Goal: Check status: Check status

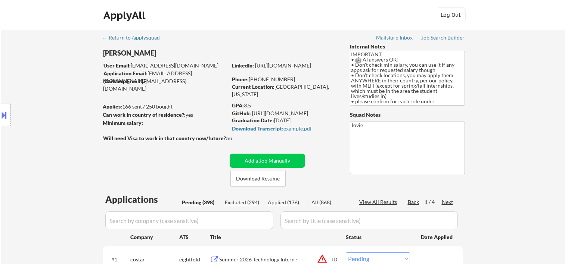
select select ""pending""
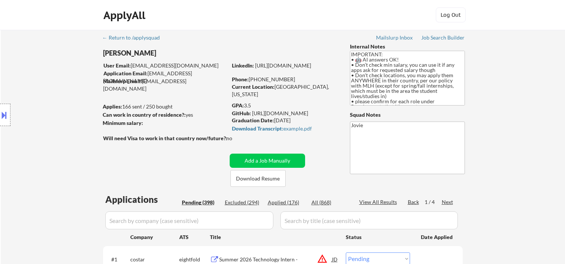
select select ""pending""
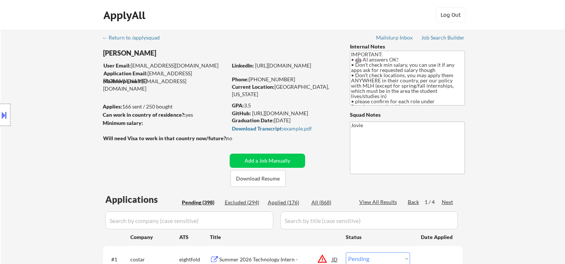
select select ""pending""
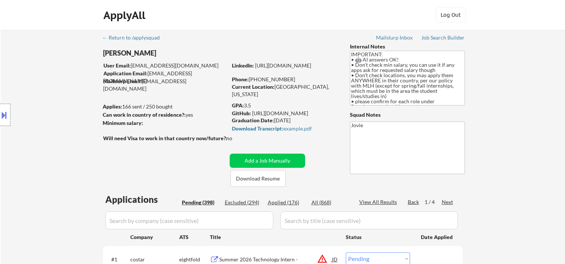
select select ""pending""
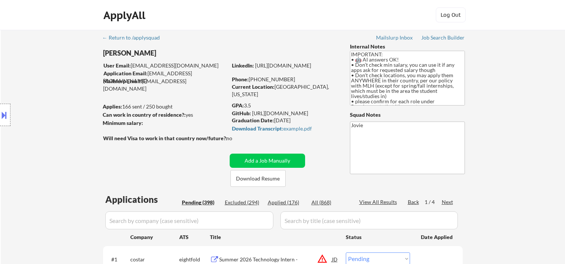
select select ""pending""
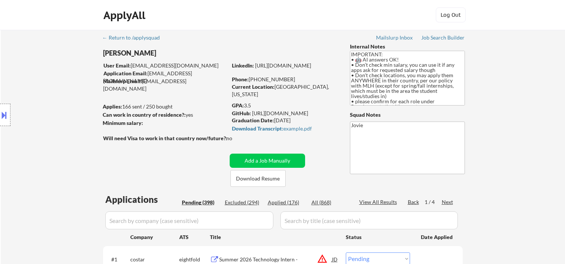
select select ""pending""
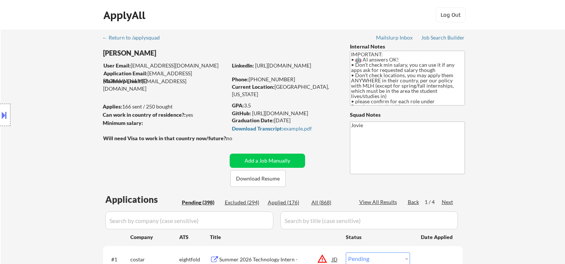
select select ""pending""
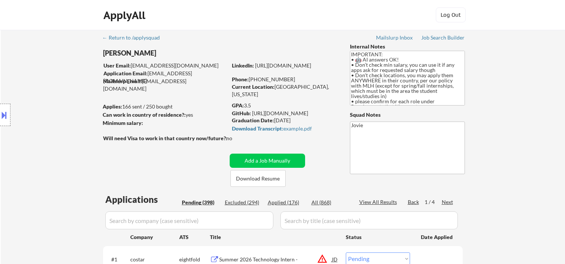
select select ""pending""
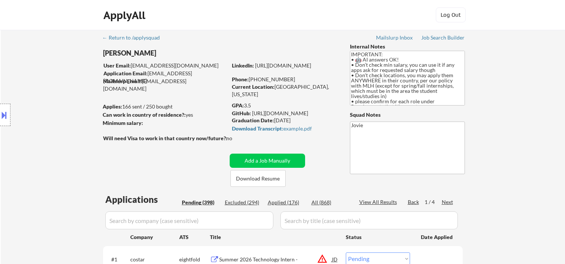
select select ""pending""
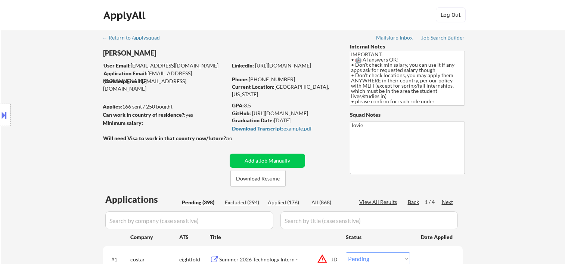
select select ""pending""
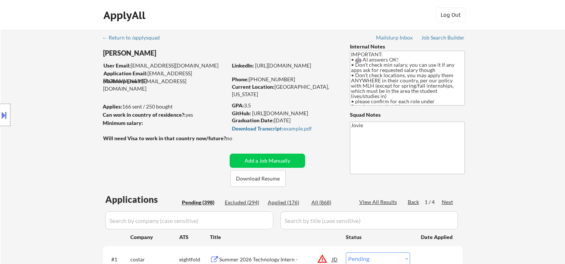
select select ""pending""
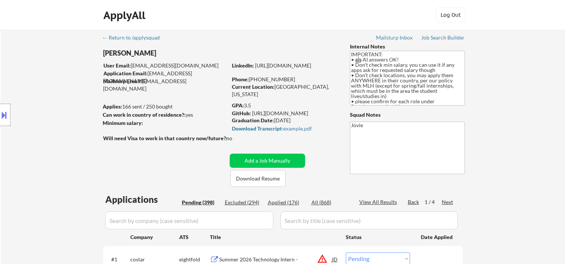
select select ""pending""
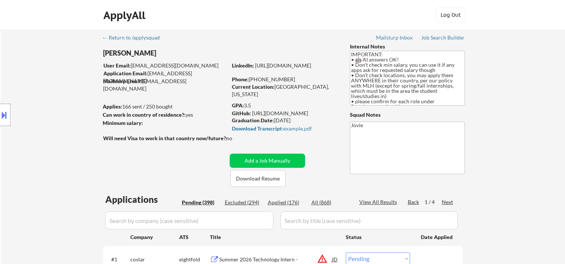
select select ""pending""
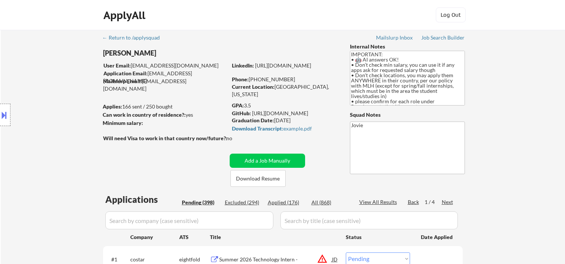
select select ""pending""
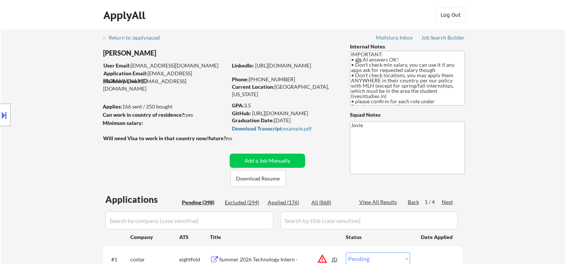
select select ""pending""
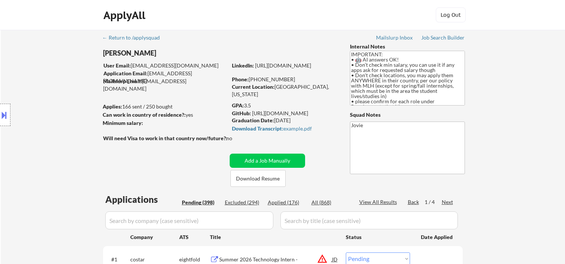
select select ""pending""
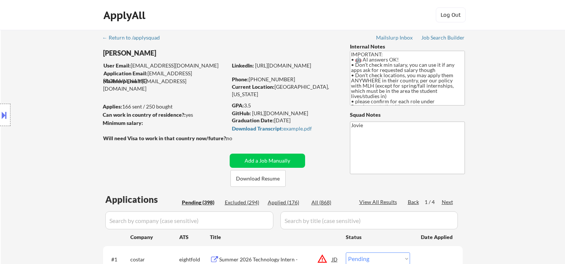
select select ""pending""
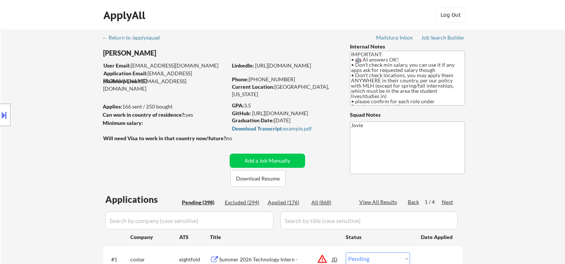
select select ""pending""
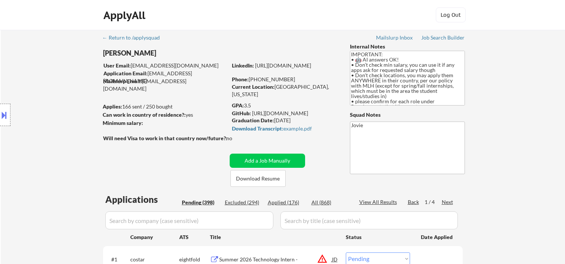
select select ""pending""
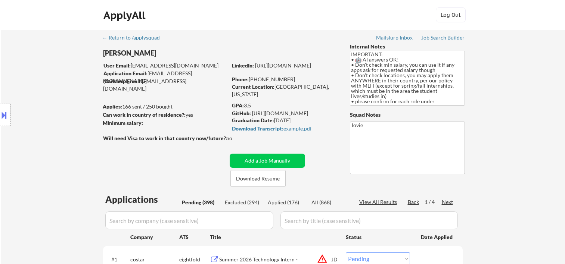
select select ""pending""
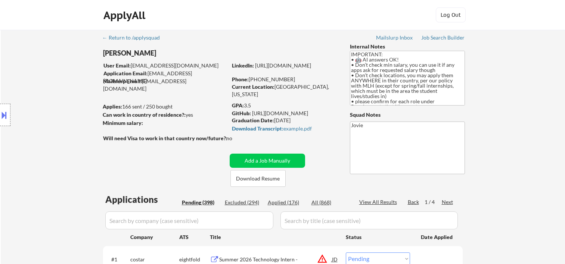
scroll to position [995, 0]
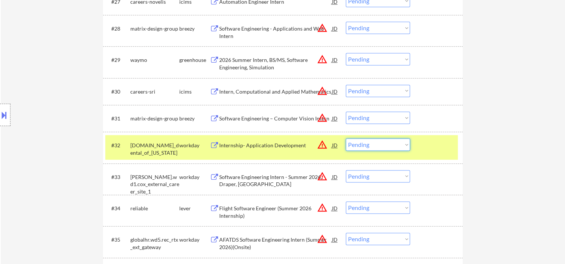
click at [400, 144] on select "Choose an option... Pending Applied Excluded (Questions) Excluded (Expired) Exc…" at bounding box center [378, 144] width 64 height 12
click at [346, 138] on select "Choose an option... Pending Applied Excluded (Questions) Excluded (Expired) Exc…" at bounding box center [378, 144] width 64 height 12
select select ""pending""
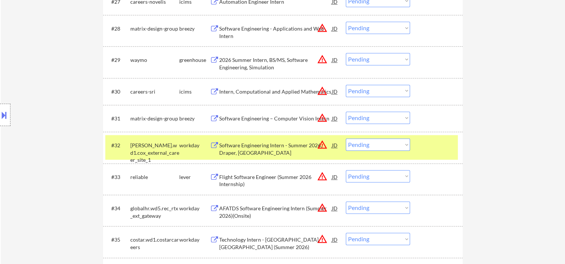
click at [427, 145] on div at bounding box center [437, 144] width 33 height 13
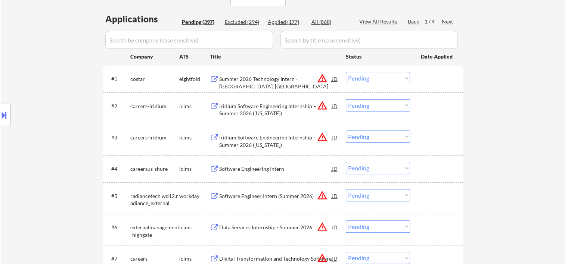
scroll to position [0, 0]
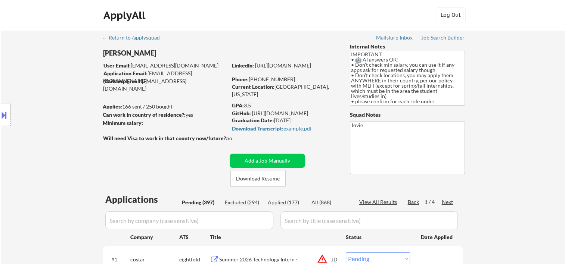
click at [291, 202] on div "Applied (177)" at bounding box center [286, 202] width 37 height 7
select select ""applied""
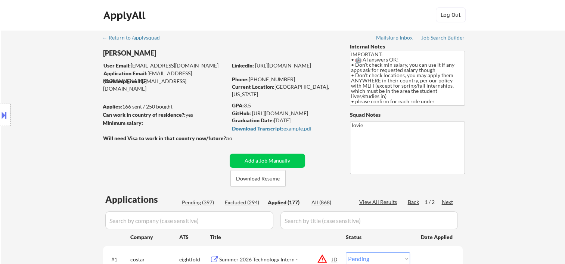
select select ""applied""
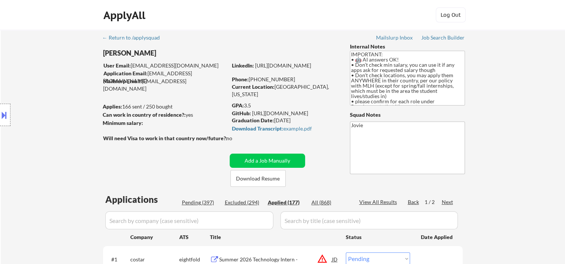
select select ""applied""
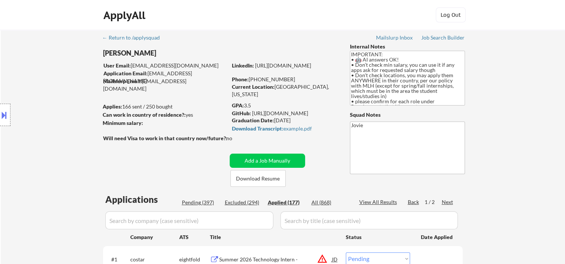
select select ""applied""
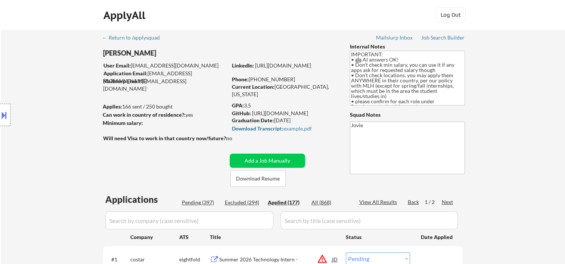
select select ""applied""
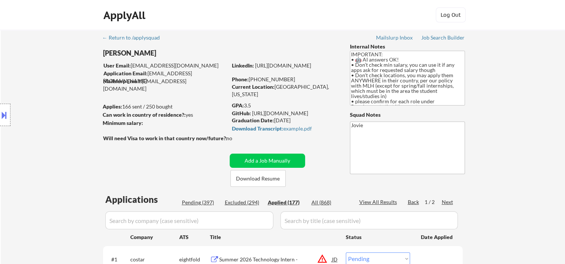
select select ""applied""
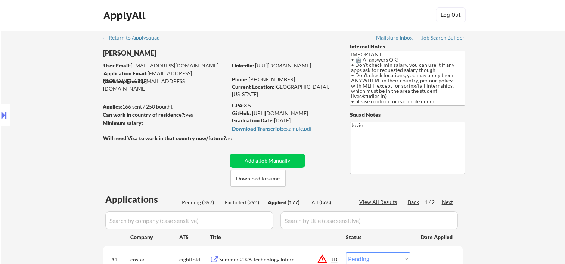
select select ""applied""
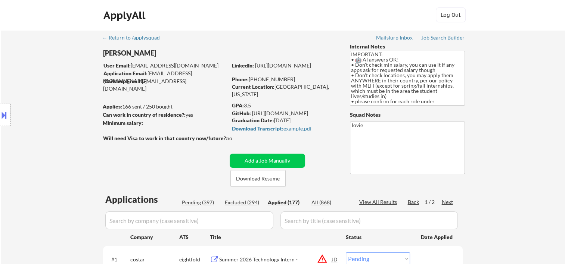
select select ""applied""
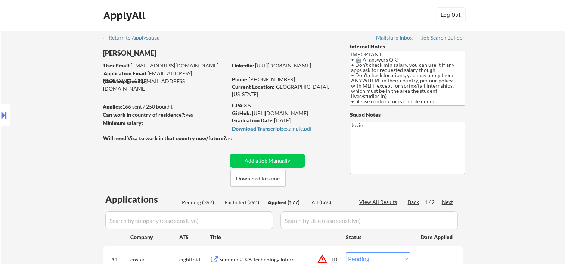
select select ""applied""
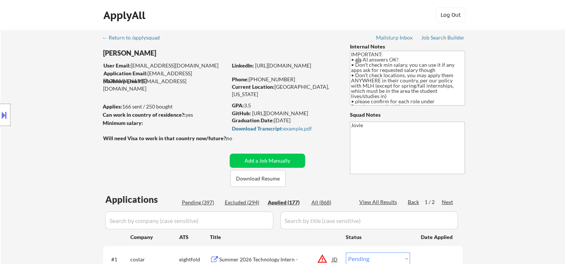
select select ""applied""
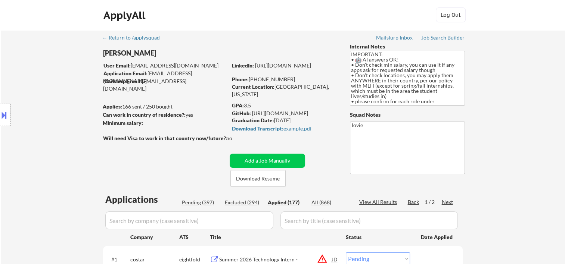
select select ""applied""
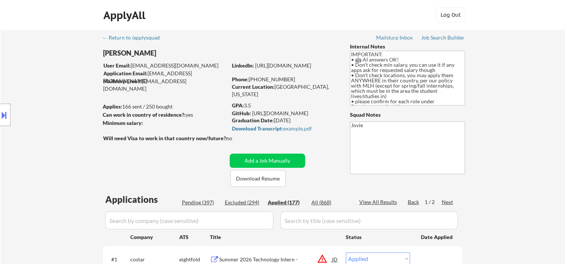
select select ""applied""
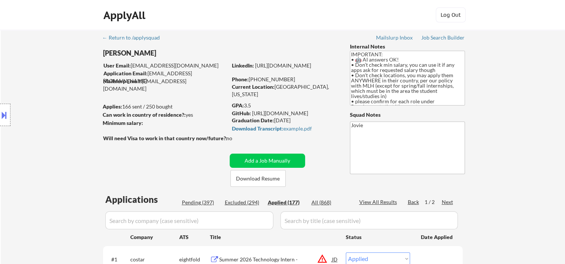
select select ""applied""
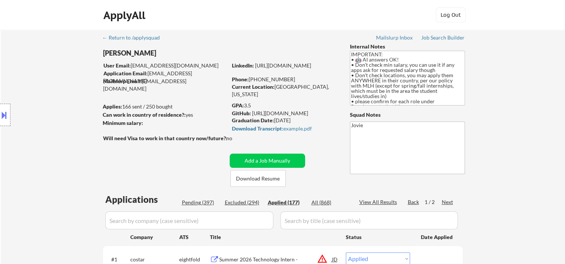
select select ""applied""
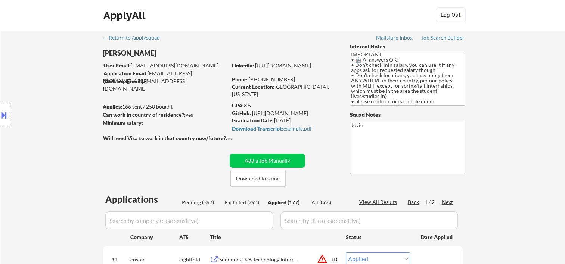
select select ""applied""
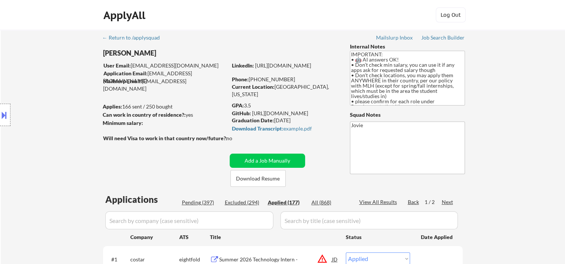
select select ""applied""
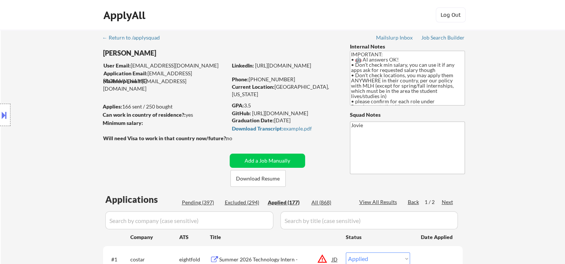
select select ""applied""
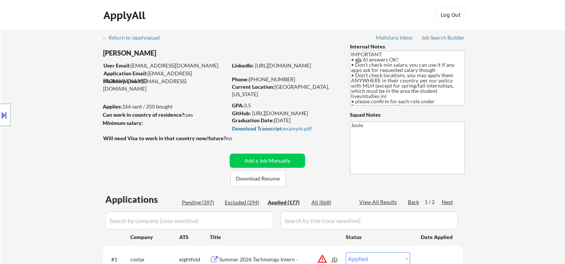
select select ""applied""
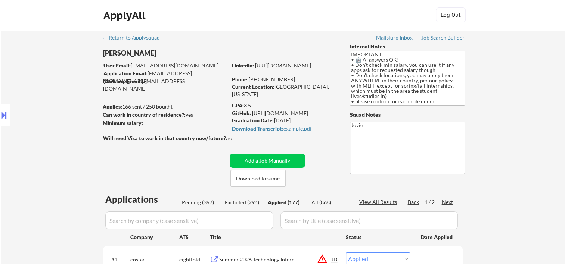
select select ""applied""
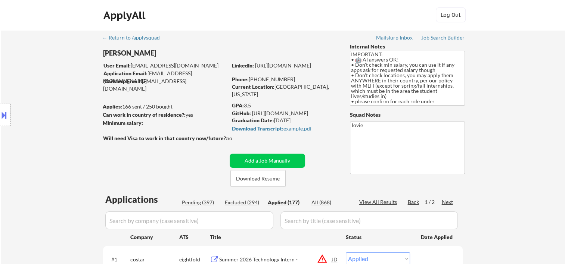
select select ""applied""
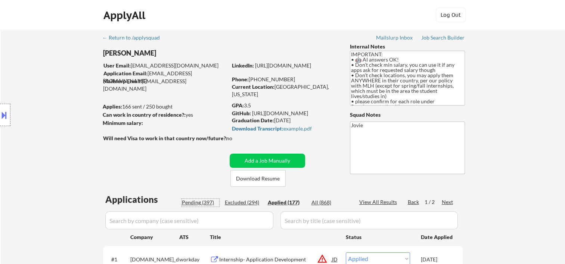
click at [200, 202] on div "Pending (397)" at bounding box center [200, 202] width 37 height 7
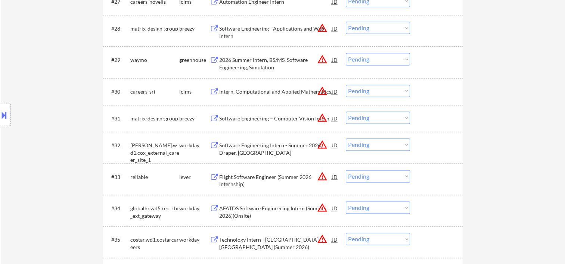
scroll to position [1120, 0]
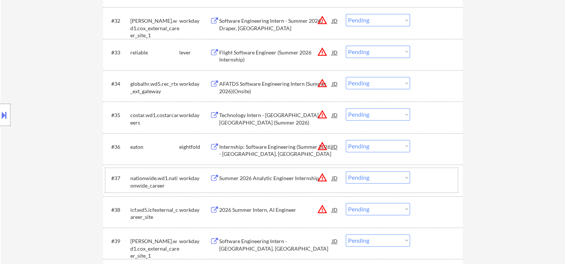
drag, startPoint x: 431, startPoint y: 178, endPoint x: 337, endPoint y: 172, distance: 94.2
click at [431, 178] on div at bounding box center [437, 177] width 33 height 13
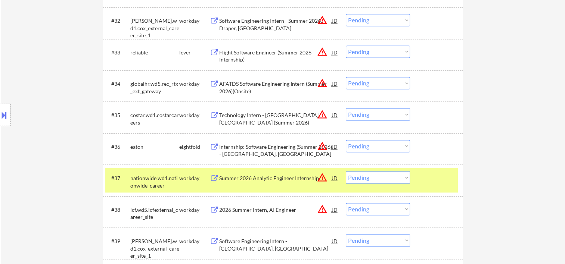
click at [284, 172] on div "Summer 2026 Analytic Engineer Internship" at bounding box center [275, 177] width 113 height 13
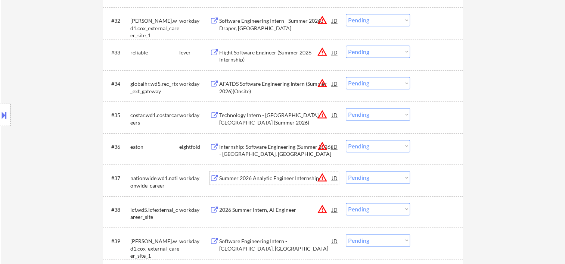
click at [421, 176] on div at bounding box center [437, 177] width 33 height 13
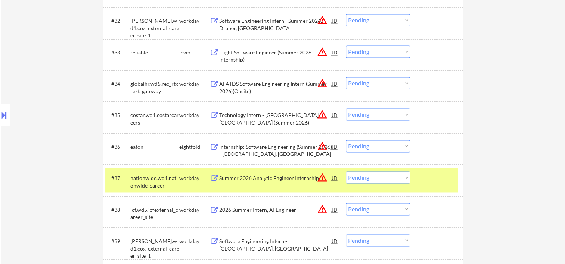
drag, startPoint x: 401, startPoint y: 181, endPoint x: 394, endPoint y: 181, distance: 7.1
click at [401, 181] on select "Choose an option... Pending Applied Excluded (Questions) Excluded (Expired) Exc…" at bounding box center [378, 177] width 64 height 12
click at [346, 171] on select "Choose an option... Pending Applied Excluded (Questions) Excluded (Expired) Exc…" at bounding box center [378, 177] width 64 height 12
